Goal: Transaction & Acquisition: Book appointment/travel/reservation

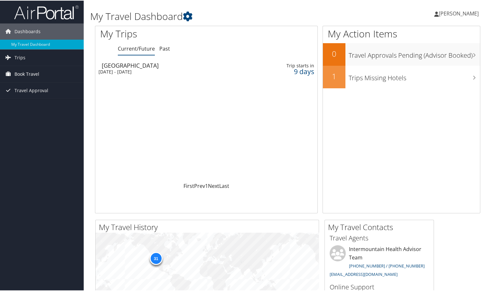
click at [34, 76] on span "Book Travel" at bounding box center [26, 73] width 25 height 16
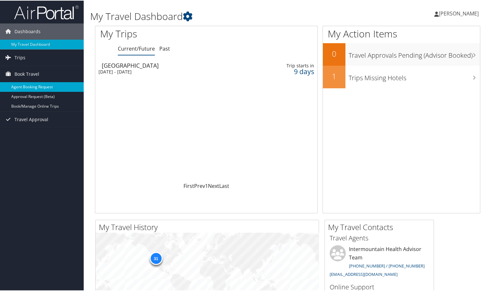
click at [30, 85] on link "Agent Booking Request" at bounding box center [42, 87] width 84 height 10
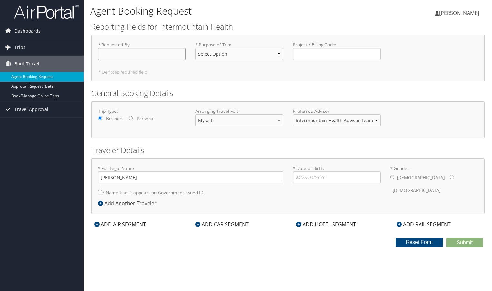
click at [132, 55] on input "* Requested By : Required" at bounding box center [142, 54] width 88 height 12
type input "[PERSON_NAME]"
click at [237, 54] on select "Select Option 3rd Party Reimbursable Business CME Conf or Education Groups Pers…" at bounding box center [239, 54] width 88 height 12
click at [262, 56] on select "Select Option 3rd Party Reimbursable Business CME Conf or Education Groups Pers…" at bounding box center [239, 54] width 88 height 12
click at [280, 53] on select "Select Option 3rd Party Reimbursable Business CME Conf or Education Groups Pers…" at bounding box center [239, 54] width 88 height 12
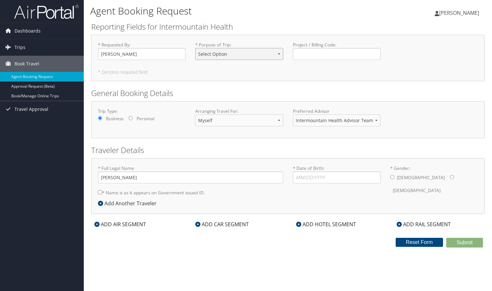
select select "Business"
click at [195, 48] on select "Select Option 3rd Party Reimbursable Business CME Conf or Education Groups Pers…" at bounding box center [239, 54] width 88 height 12
click at [310, 180] on input "* Date of Birth: Invalid Date" at bounding box center [337, 177] width 88 height 12
type input "[DATE]"
click at [450, 177] on input "* Gender: [DEMOGRAPHIC_DATA] [DEMOGRAPHIC_DATA]" at bounding box center [452, 177] width 4 height 4
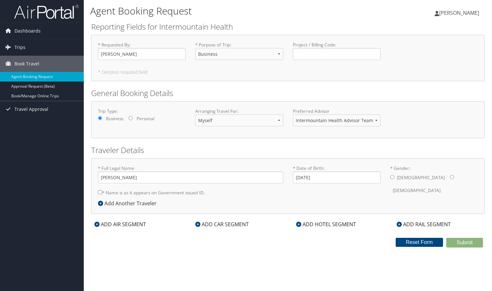
radio input "true"
click at [99, 192] on input "* Name is as it appears on Government issued ID." at bounding box center [100, 192] width 4 height 4
checkbox input "true"
click at [124, 224] on div "ADD AIR SEGMENT" at bounding box center [120, 224] width 58 height 8
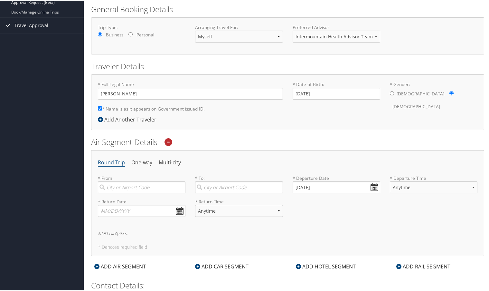
scroll to position [97, 0]
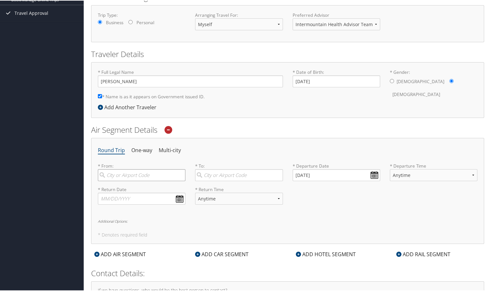
click at [131, 174] on input "search" at bounding box center [142, 175] width 88 height 12
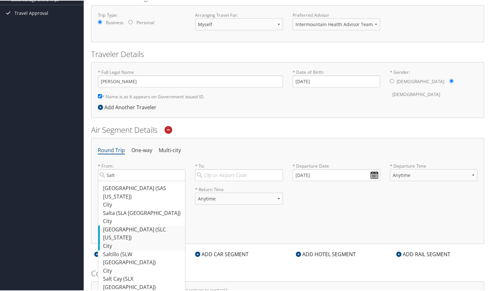
click at [121, 225] on div "[GEOGRAPHIC_DATA] (SLC [US_STATE])" at bounding box center [142, 233] width 79 height 16
click at [121, 180] on input "Salt" at bounding box center [142, 175] width 88 height 12
type input "[GEOGRAPHIC_DATA] (SLC [US_STATE])"
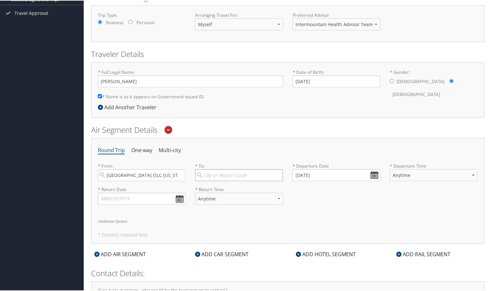
click at [210, 177] on input "search" at bounding box center [239, 175] width 88 height 12
click at [244, 222] on div "Denver (DEN CO)" at bounding box center [239, 221] width 79 height 8
click at [244, 180] on input "[GEOGRAPHIC_DATA]" at bounding box center [239, 175] width 88 height 12
type input "Denver (DEN CO)"
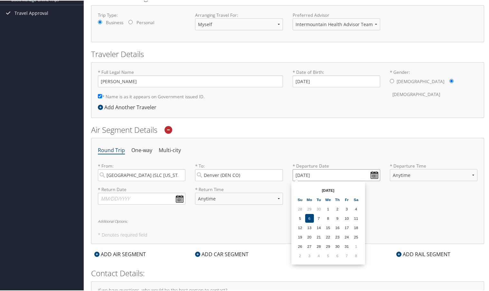
click at [370, 174] on input "[DATE]" at bounding box center [337, 175] width 88 height 12
click at [321, 235] on td "21" at bounding box center [319, 236] width 9 height 9
type input "[DATE]"
click at [401, 175] on select "Anytime Early Morning (5AM-7AM) Morning (7AM-12PM) Afternoon (12PM-5PM) Evening…" at bounding box center [434, 175] width 88 height 12
select select "7AM-12PM"
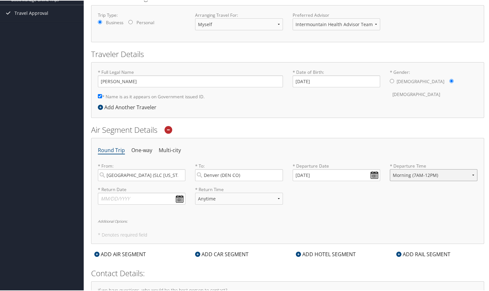
click at [390, 169] on select "Anytime Early Morning (5AM-7AM) Morning (7AM-12PM) Afternoon (12PM-5PM) Evening…" at bounding box center [434, 175] width 88 height 12
click at [179, 198] on input "text" at bounding box center [142, 198] width 88 height 12
click at [125, 261] on td "21" at bounding box center [125, 260] width 9 height 9
type input "[DATE]"
click at [246, 198] on select "Anytime Early Morning (5AM-7AM) Morning (7AM-12PM) Afternoon (12PM-5PM) Evening…" at bounding box center [239, 198] width 88 height 12
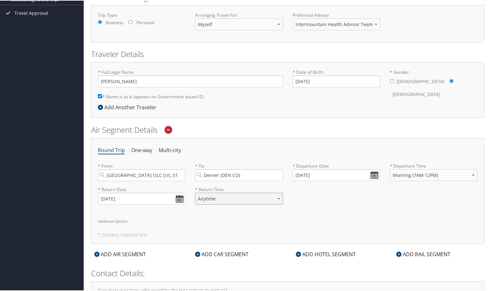
select select "5PM-10PM"
click at [195, 192] on select "Anytime Early Morning (5AM-7AM) Morning (7AM-12PM) Afternoon (12PM-5PM) Evening…" at bounding box center [239, 198] width 88 height 12
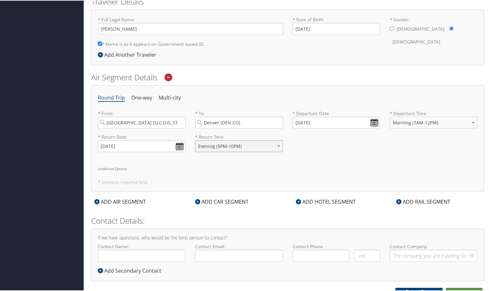
scroll to position [155, 0]
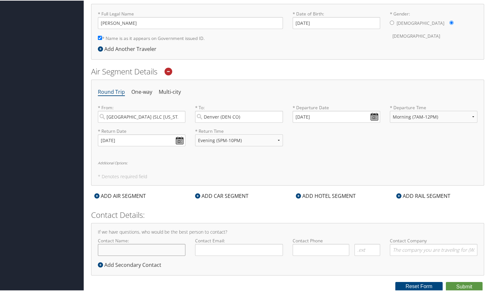
click at [110, 247] on input "Contact Name:" at bounding box center [142, 249] width 88 height 12
type input "[PERSON_NAME]"
type input "[PERSON_NAME][EMAIL_ADDRESS][PERSON_NAME][DOMAIN_NAME]"
type input "( ) -"
click at [114, 162] on h6 "Additional Options:" at bounding box center [288, 162] width 380 height 4
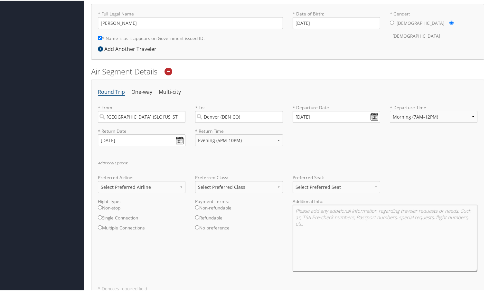
click at [350, 221] on textarea at bounding box center [385, 237] width 185 height 67
paste textarea "• Delta Flight 3172 from [GEOGRAPHIC_DATA] to DEN departing at 7:56 am • Delta …"
click at [308, 248] on textarea "These are the exact flights I'm looking at: • Delta Flight 3172 from [GEOGRAPHI…" at bounding box center [385, 237] width 185 height 67
click at [361, 246] on textarea "These are the exact flights I'm looking at: • Delta Flight 3172 from [GEOGRAPHI…" at bounding box center [385, 237] width 185 height 67
type textarea "These are the exact flights I'm looking at: • Delta Flight 3172 from [GEOGRAPHI…"
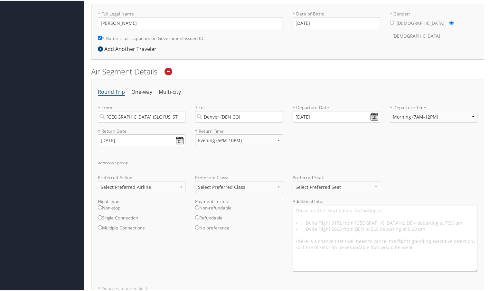
click at [197, 217] on input "Refundable" at bounding box center [197, 217] width 4 height 4
radio input "true"
click at [99, 207] on input "Non-stop" at bounding box center [100, 207] width 4 height 4
radio input "true"
click at [175, 188] on select "Select Preferred Airline Delta United Airlines American Airlines Southwest Airl…" at bounding box center [142, 186] width 88 height 12
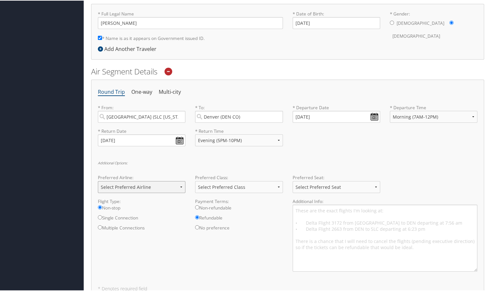
select select "Delta(DL)"
click at [98, 180] on select "Select Preferred Airline Delta United Airlines American Airlines Southwest Airl…" at bounding box center [142, 186] width 88 height 12
click at [265, 254] on div "Flight Type: Non-stop Single Connection Multiple Connections Payment Terms: Non…" at bounding box center [288, 237] width 390 height 79
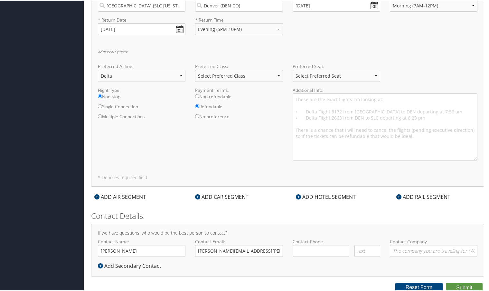
scroll to position [267, 0]
click at [464, 285] on button "Submit" at bounding box center [464, 286] width 37 height 10
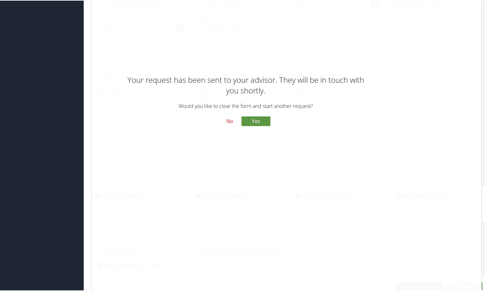
click at [227, 121] on button "No" at bounding box center [229, 121] width 17 height 11
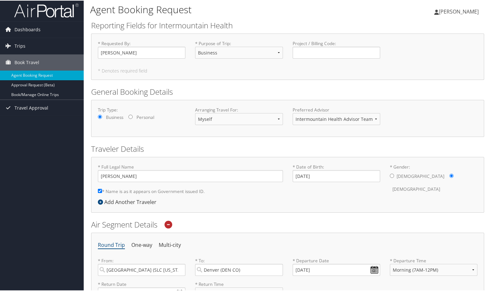
scroll to position [0, 0]
